Goal: Task Accomplishment & Management: Complete application form

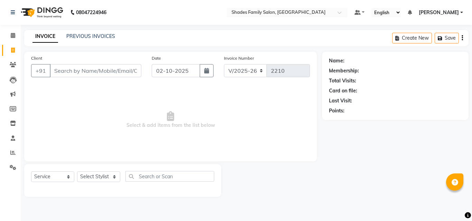
select select "7447"
select select "service"
select select "83622"
click at [77, 172] on select "Select Stylist [PERSON_NAME] [PERSON_NAME] [PERSON_NAME]" at bounding box center [98, 177] width 43 height 11
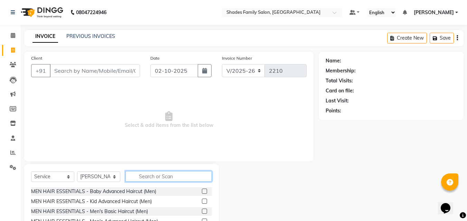
click at [158, 176] on input "text" at bounding box center [168, 176] width 86 height 11
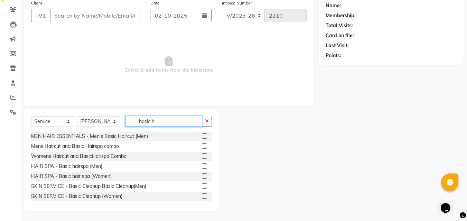
scroll to position [46, 0]
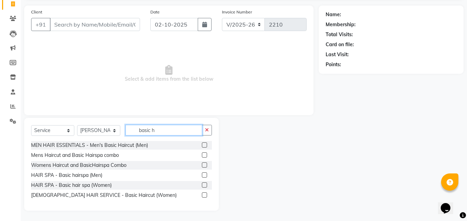
type input "basic h"
click at [205, 196] on label at bounding box center [204, 195] width 5 height 5
click at [205, 196] on input "checkbox" at bounding box center [204, 195] width 4 height 4
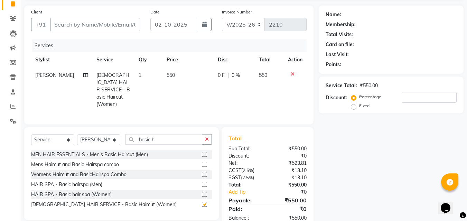
checkbox input "false"
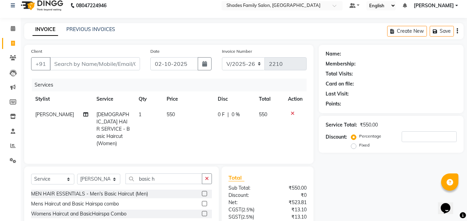
scroll to position [0, 0]
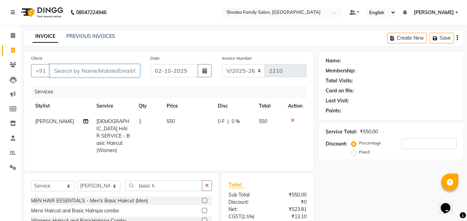
click at [123, 75] on input "Client" at bounding box center [95, 70] width 90 height 13
click at [133, 71] on input "Client" at bounding box center [95, 70] width 90 height 13
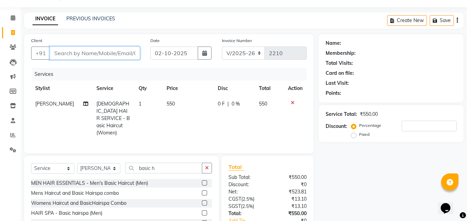
scroll to position [35, 0]
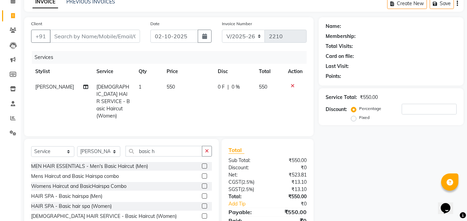
click at [293, 85] on icon at bounding box center [293, 86] width 4 height 5
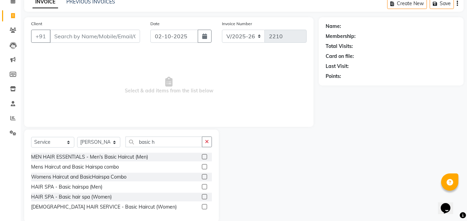
drag, startPoint x: 209, startPoint y: 142, endPoint x: 169, endPoint y: 148, distance: 40.5
click at [208, 143] on icon "button" at bounding box center [207, 142] width 4 height 5
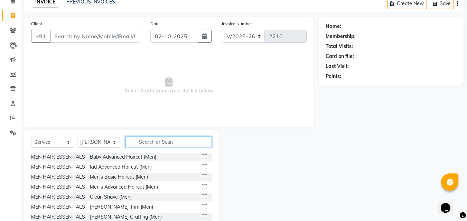
click at [159, 140] on input "text" at bounding box center [168, 142] width 86 height 11
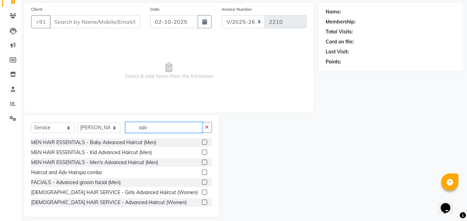
scroll to position [55, 0]
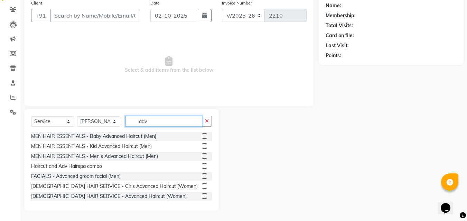
type input "adv"
click at [204, 199] on div at bounding box center [207, 196] width 10 height 9
click at [202, 195] on label at bounding box center [204, 196] width 5 height 5
click at [202, 195] on input "checkbox" at bounding box center [204, 197] width 4 height 4
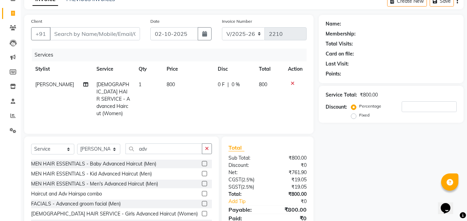
checkbox input "false"
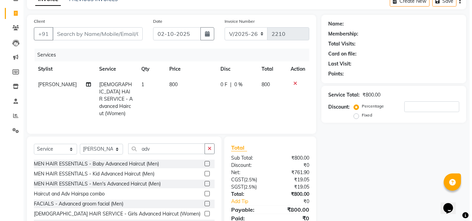
scroll to position [21, 0]
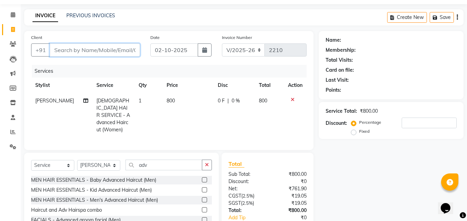
click at [124, 46] on input "Client" at bounding box center [95, 50] width 90 height 13
type input "9"
type input "0"
type input "9483826217"
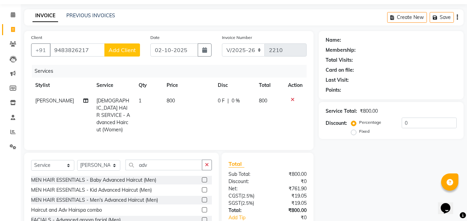
click at [119, 49] on span "Add Client" at bounding box center [121, 50] width 27 height 7
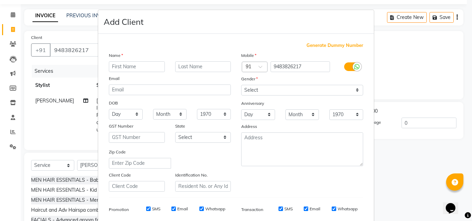
click at [128, 70] on input "text" at bounding box center [137, 67] width 56 height 11
type input "[PERSON_NAME]"
click at [279, 88] on select "Select [DEMOGRAPHIC_DATA] [DEMOGRAPHIC_DATA] Other Prefer Not To Say" at bounding box center [302, 90] width 122 height 11
select select "[DEMOGRAPHIC_DATA]"
click at [241, 85] on select "Select [DEMOGRAPHIC_DATA] [DEMOGRAPHIC_DATA] Other Prefer Not To Say" at bounding box center [302, 90] width 122 height 11
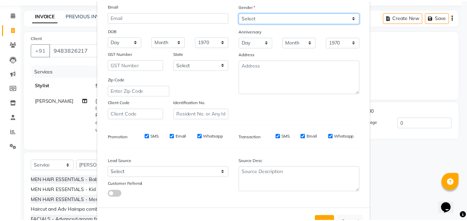
scroll to position [97, 0]
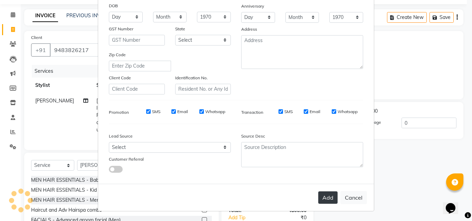
click at [323, 198] on button "Add" at bounding box center [327, 198] width 19 height 12
select select
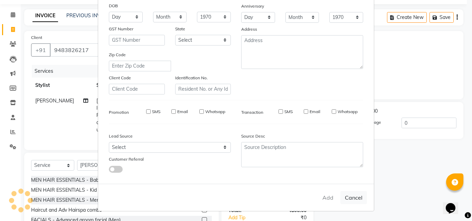
select select
checkbox input "false"
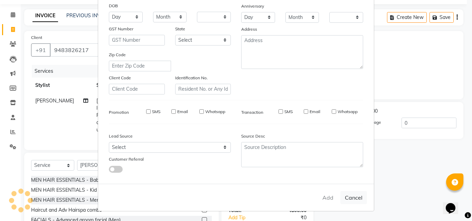
checkbox input "false"
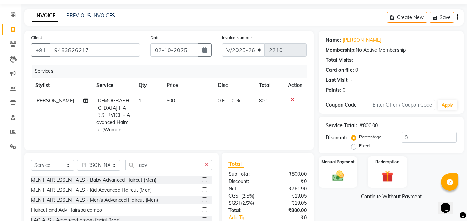
click at [176, 102] on td "800" at bounding box center [187, 115] width 51 height 45
select select "83622"
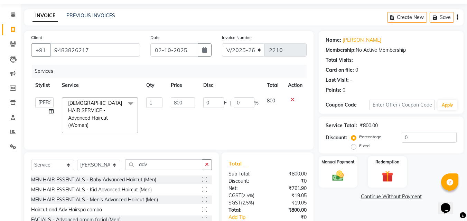
click at [176, 102] on input "800" at bounding box center [183, 102] width 24 height 11
type input "700"
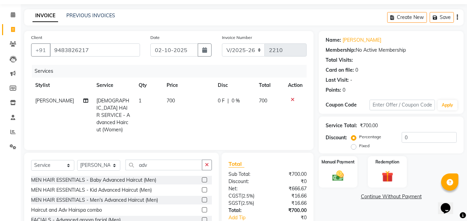
click at [190, 116] on td "700" at bounding box center [187, 115] width 51 height 45
select select "83622"
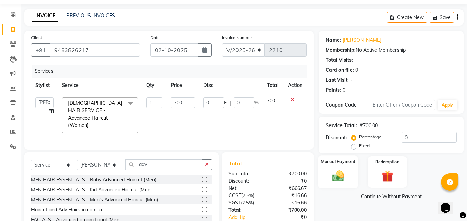
click at [339, 177] on img at bounding box center [337, 176] width 19 height 14
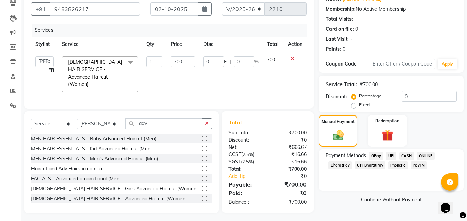
click at [398, 164] on span "PhonePe" at bounding box center [398, 166] width 20 height 8
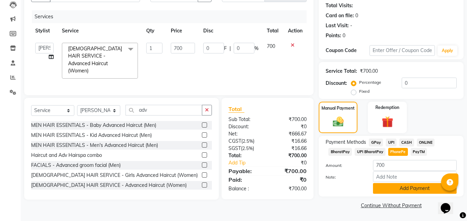
click at [392, 190] on button "Add Payment" at bounding box center [415, 188] width 84 height 11
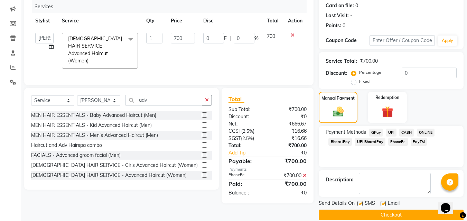
scroll to position [95, 0]
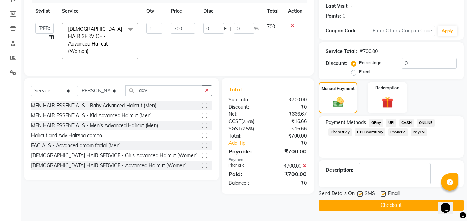
click at [391, 202] on button "Checkout" at bounding box center [391, 205] width 145 height 11
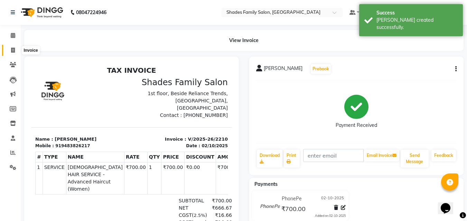
click at [12, 48] on icon at bounding box center [13, 50] width 4 height 5
select select "service"
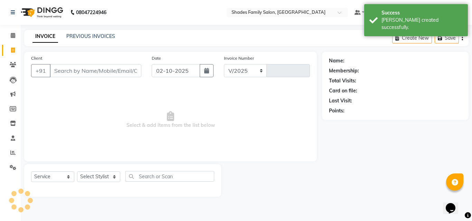
select select "7447"
type input "2211"
